Goal: Information Seeking & Learning: Learn about a topic

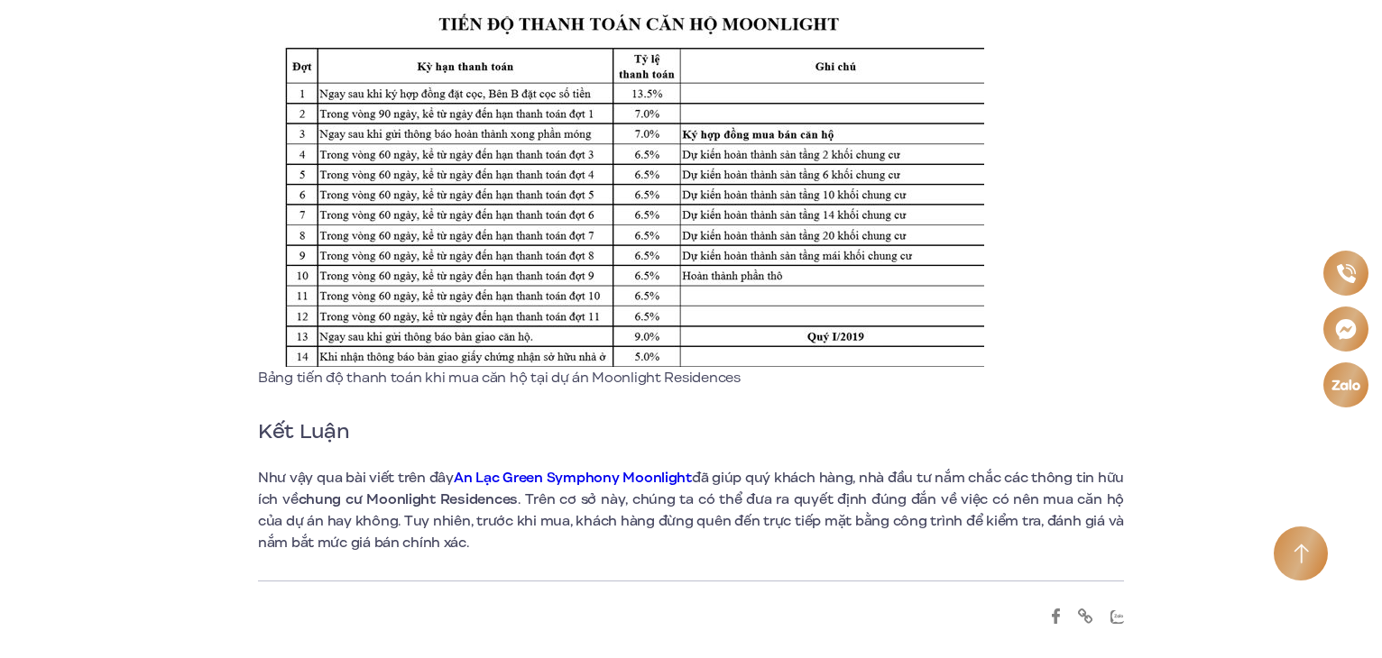
scroll to position [10096, 0]
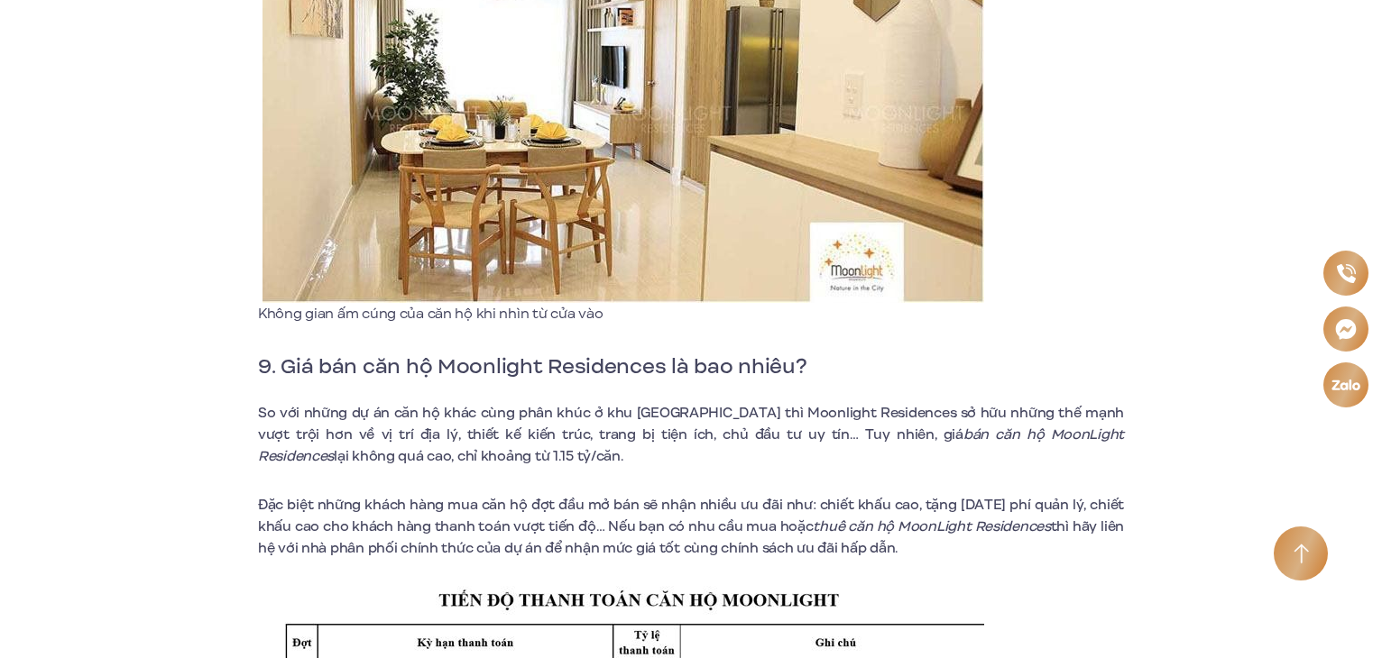
drag, startPoint x: 411, startPoint y: 434, endPoint x: 486, endPoint y: 435, distance: 74.9
click at [486, 435] on p "So với những dự án căn hộ khác cùng phân khúc ở khu Đông Sài Gòn thì Moonlight …" at bounding box center [691, 434] width 866 height 65
copy span "1.15 tỷ/căn."
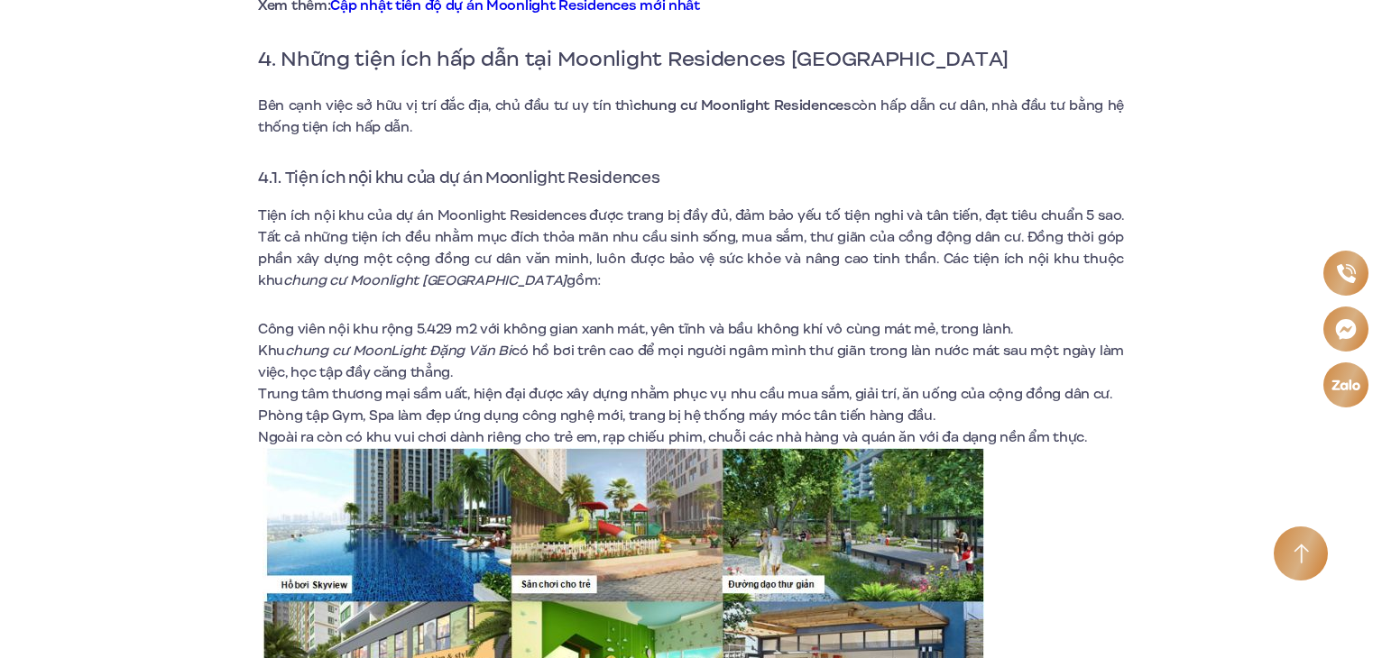
scroll to position [4934, 0]
